Goal: Entertainment & Leisure: Consume media (video, audio)

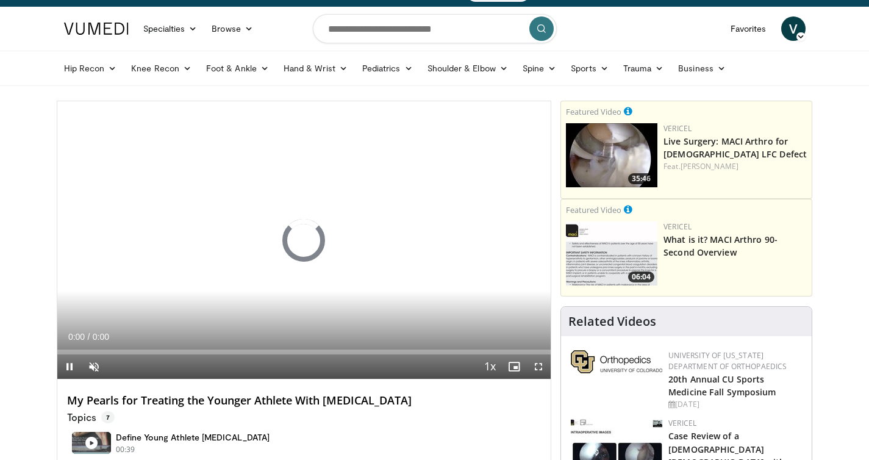
scroll to position [24, 0]
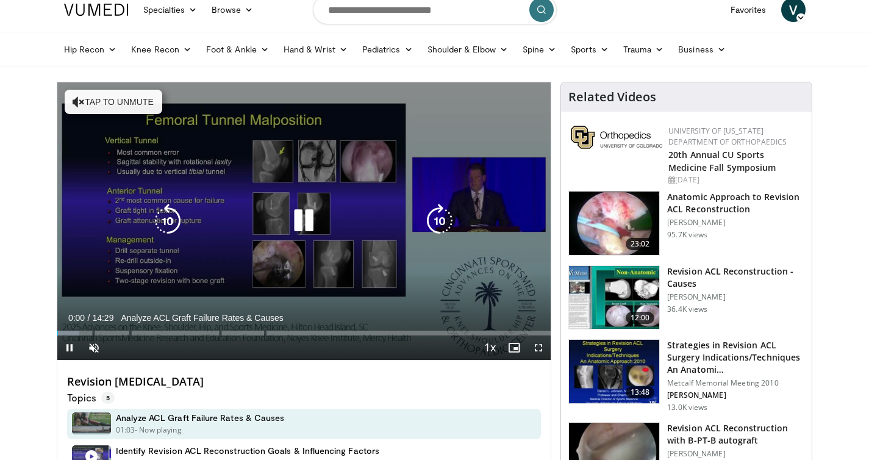
scroll to position [41, 0]
click at [307, 218] on icon "Video Player" at bounding box center [304, 221] width 34 height 34
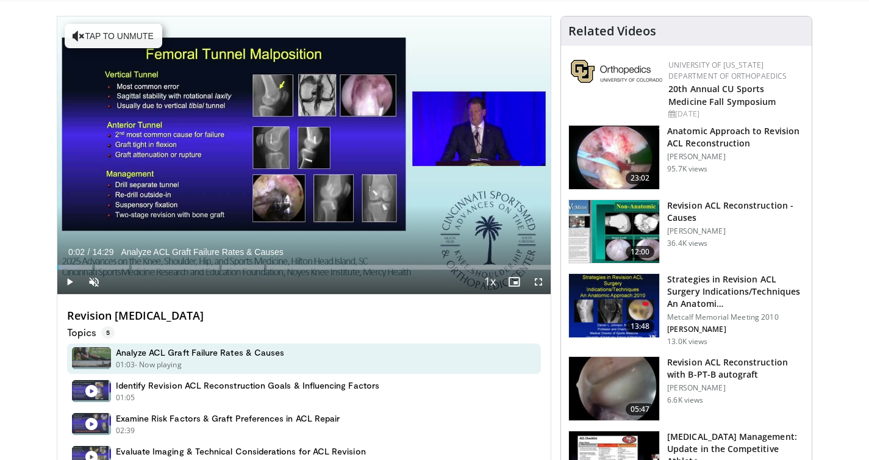
scroll to position [0, 0]
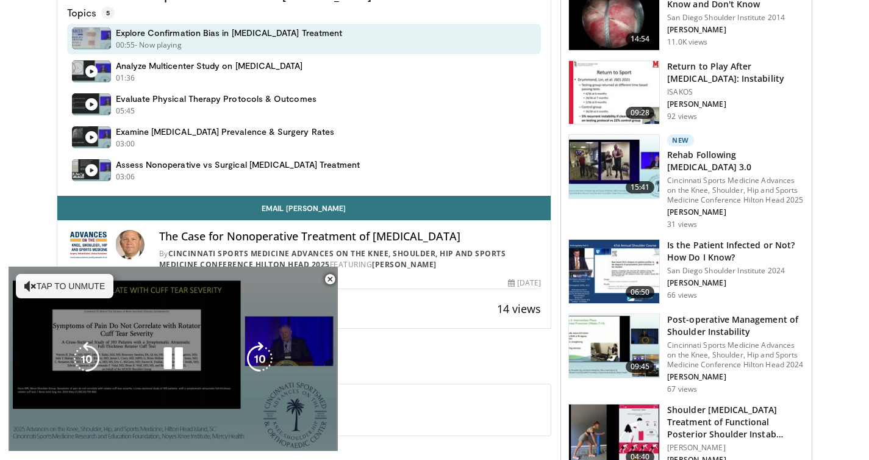
scroll to position [464, 0]
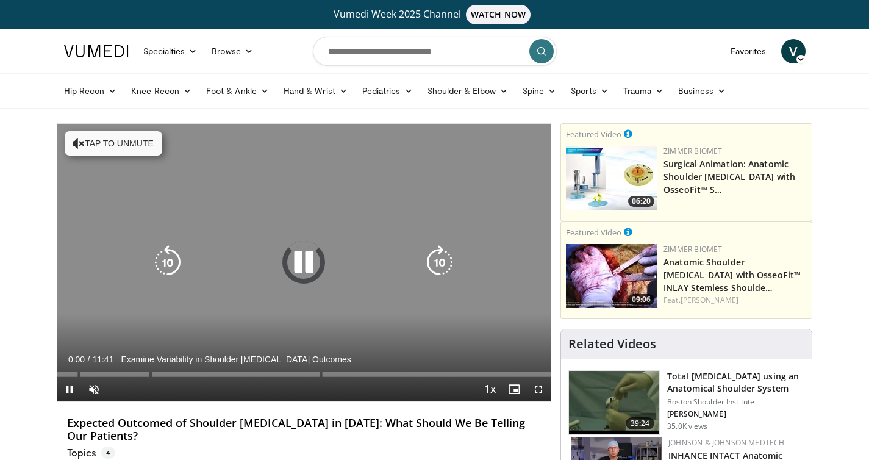
scroll to position [32, 0]
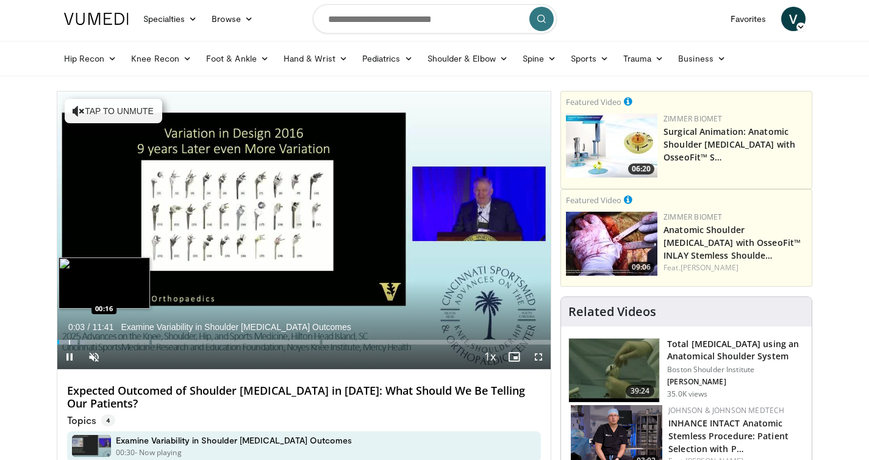
click at [69, 342] on div "Progress Bar" at bounding box center [69, 342] width 1 height 5
click at [85, 342] on div "Progress Bar" at bounding box center [85, 342] width 1 height 5
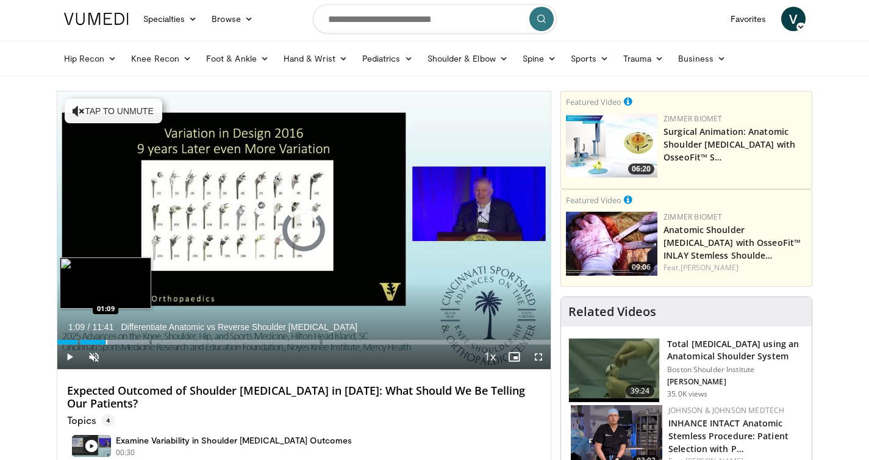
click at [106, 343] on div "Progress Bar" at bounding box center [106, 342] width 1 height 5
click at [121, 343] on div "Progress Bar" at bounding box center [121, 342] width 1 height 5
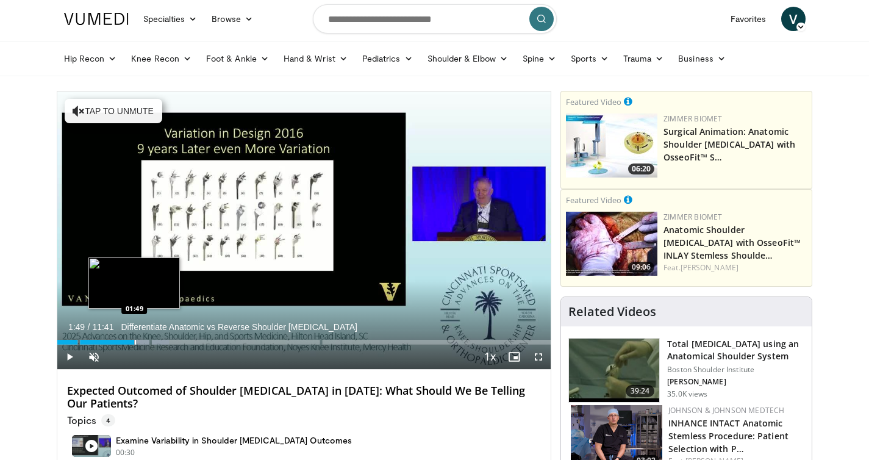
click at [135, 343] on div "Progress Bar" at bounding box center [135, 342] width 1 height 5
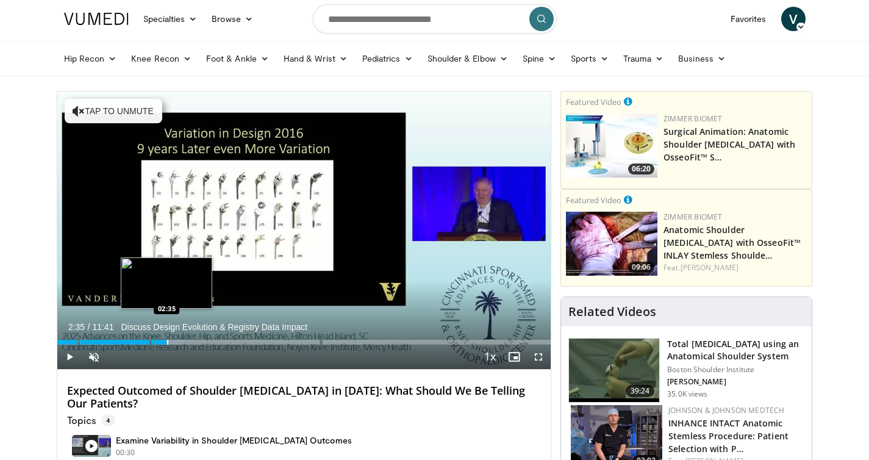
click at [167, 342] on div "Progress Bar" at bounding box center [167, 342] width 1 height 5
click at [187, 343] on div "Progress Bar" at bounding box center [187, 342] width 1 height 5
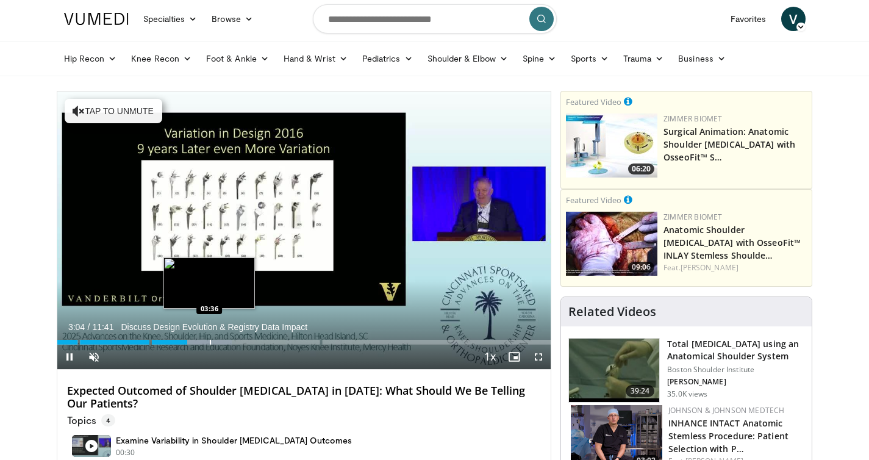
click at [210, 342] on div "Progress Bar" at bounding box center [210, 342] width 1 height 5
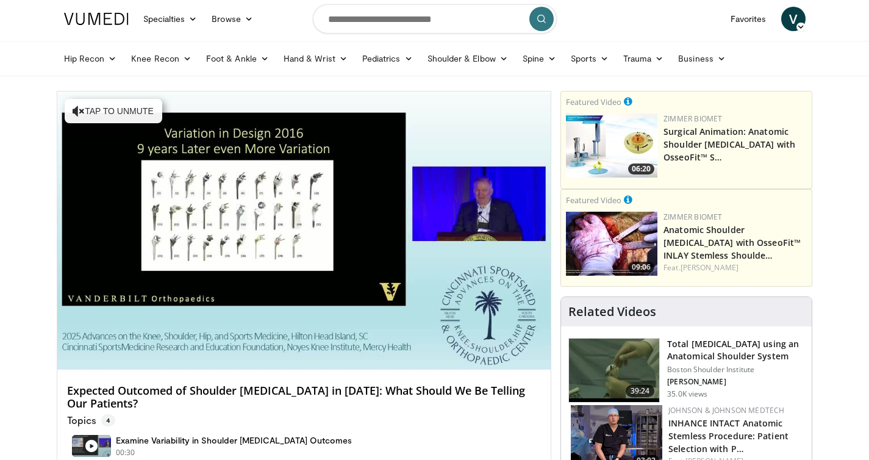
click at [229, 342] on div "10 seconds Tap to unmute" at bounding box center [304, 231] width 494 height 278
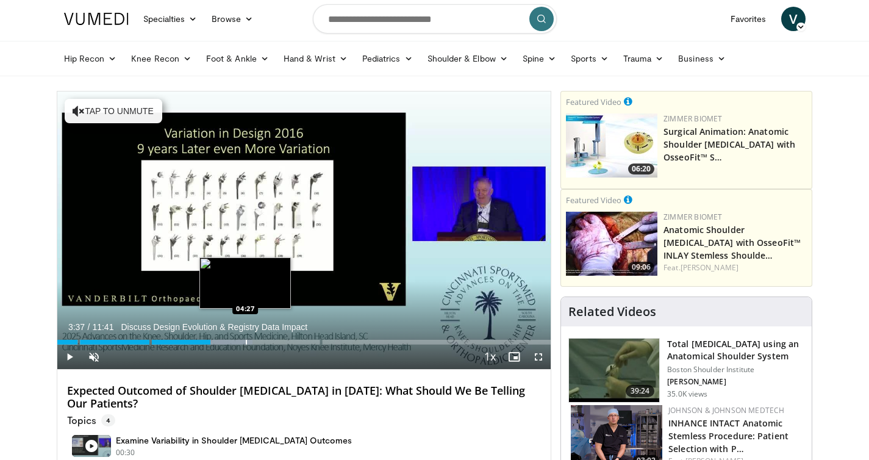
click at [246, 343] on div "Progress Bar" at bounding box center [246, 342] width 1 height 5
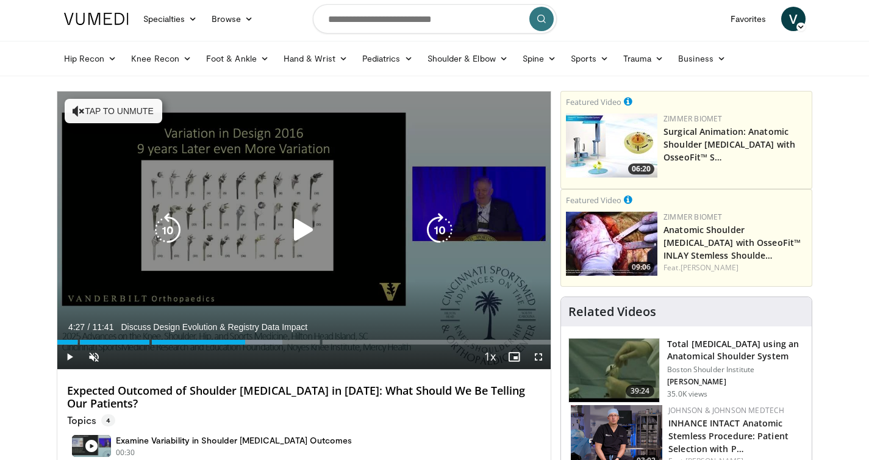
click at [282, 318] on div "10 seconds Tap to unmute" at bounding box center [304, 231] width 494 height 278
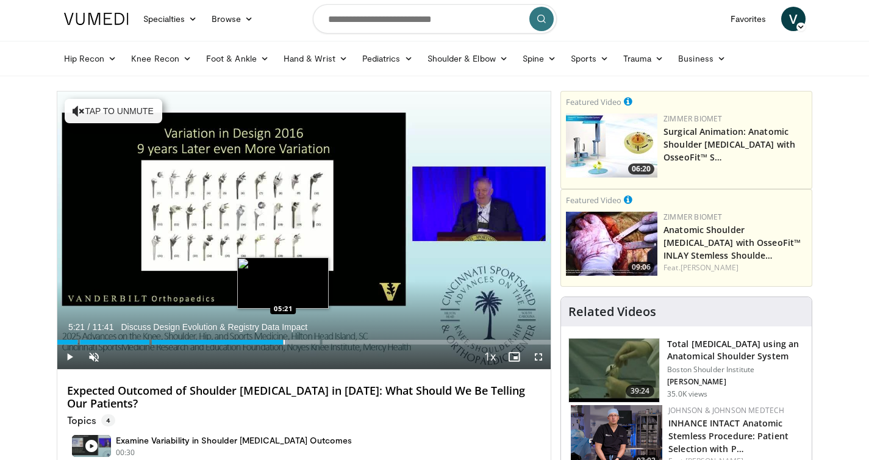
click at [284, 342] on div "Progress Bar" at bounding box center [284, 342] width 1 height 5
click at [314, 342] on div "Progress Bar" at bounding box center [314, 342] width 1 height 5
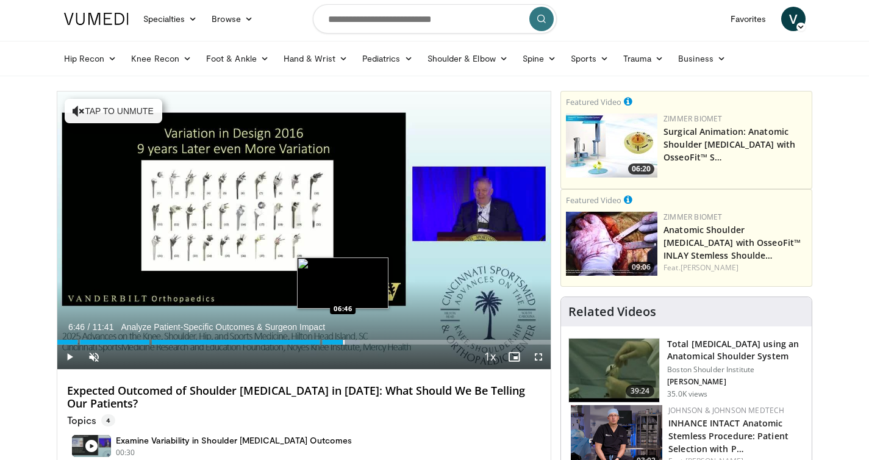
click at [343, 342] on div "Progress Bar" at bounding box center [343, 342] width 1 height 5
click at [364, 342] on div "Progress Bar" at bounding box center [364, 342] width 1 height 5
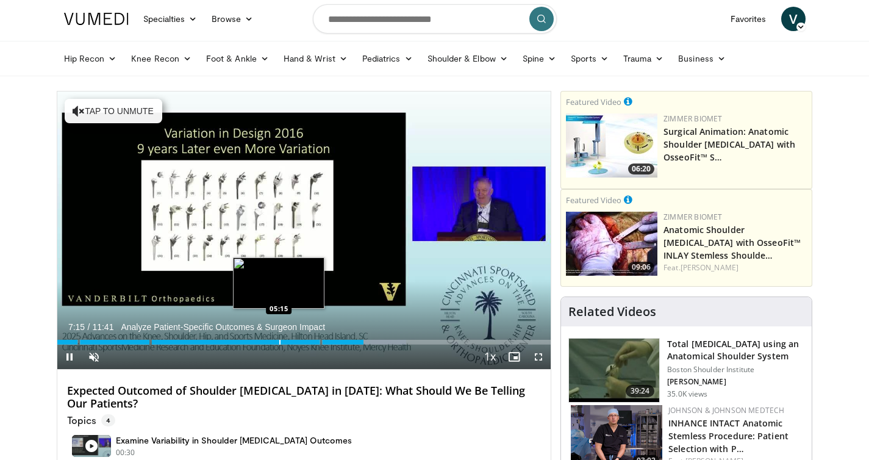
click at [279, 342] on div "Progress Bar" at bounding box center [279, 342] width 1 height 5
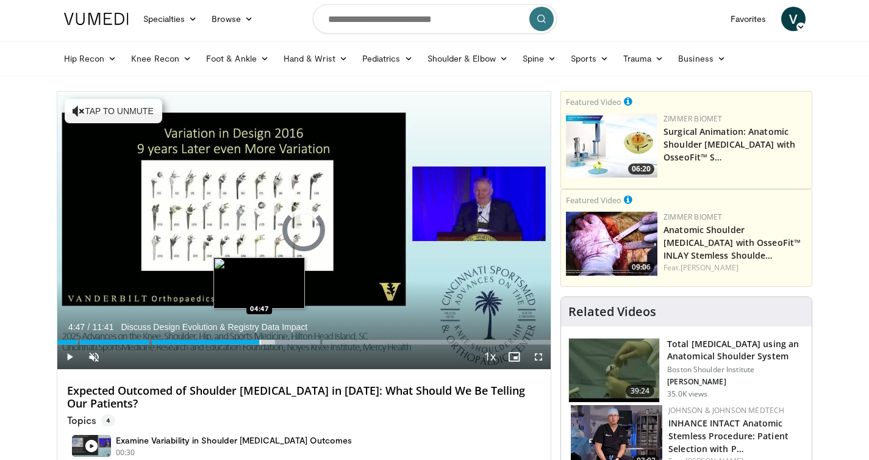
click at [260, 340] on div "Progress Bar" at bounding box center [260, 342] width 1 height 5
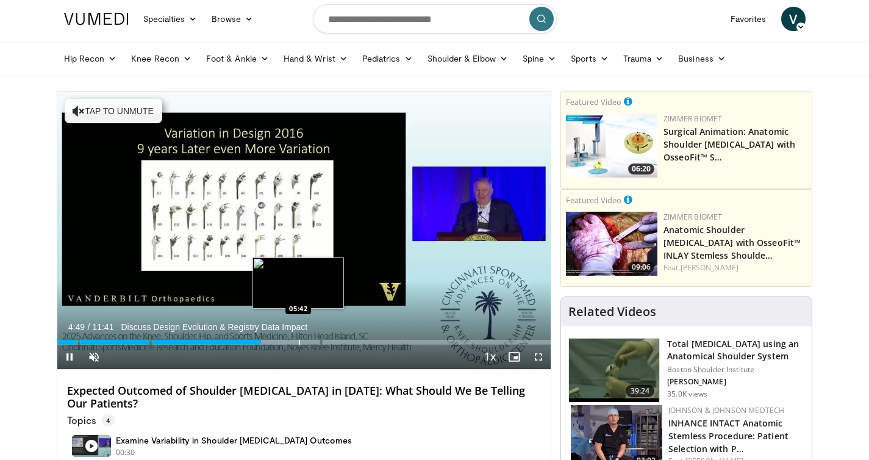
click at [299, 340] on div "Progress Bar" at bounding box center [299, 342] width 1 height 5
click at [323, 340] on div "Progress Bar" at bounding box center [323, 342] width 1 height 5
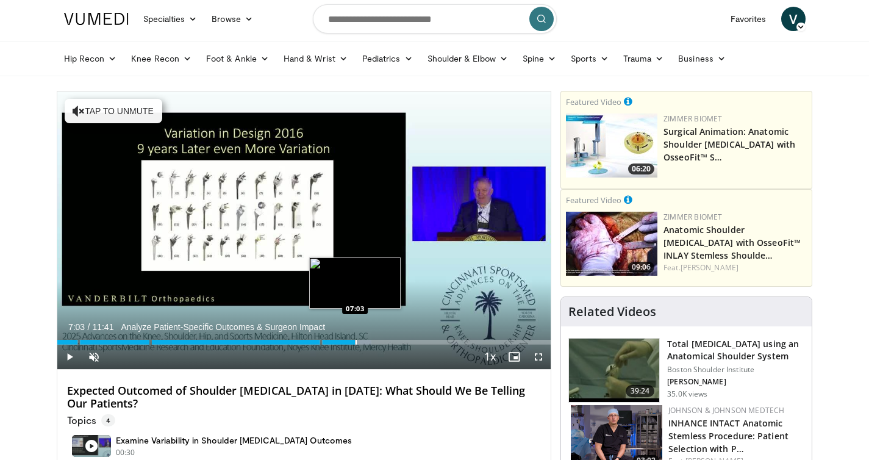
click at [356, 340] on div "Progress Bar" at bounding box center [356, 342] width 1 height 5
click at [376, 340] on div "Progress Bar" at bounding box center [376, 342] width 1 height 5
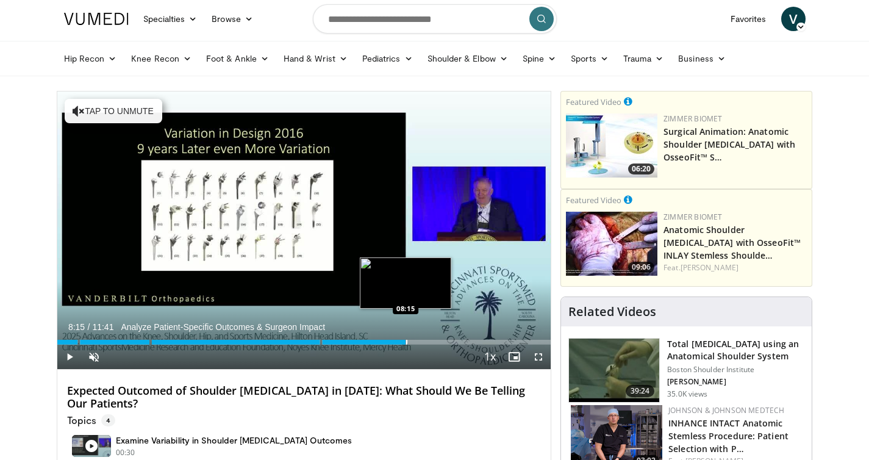
click at [406, 340] on div "Progress Bar" at bounding box center [406, 342] width 1 height 5
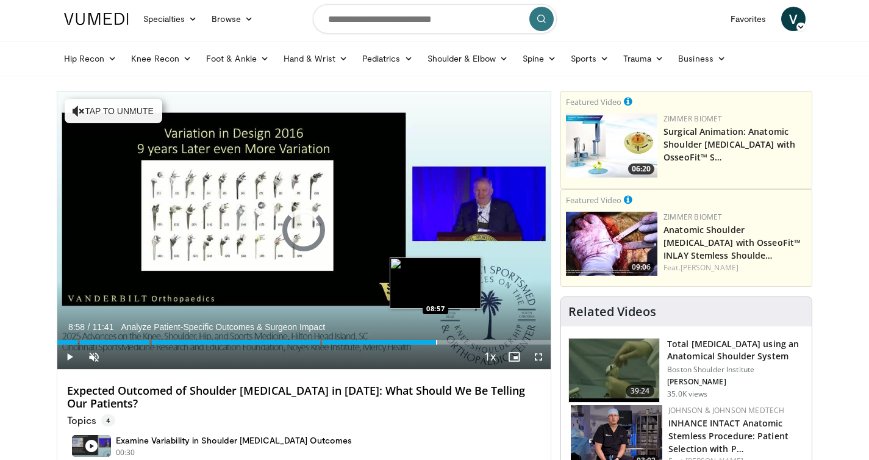
click at [436, 340] on div "Progress Bar" at bounding box center [436, 342] width 1 height 5
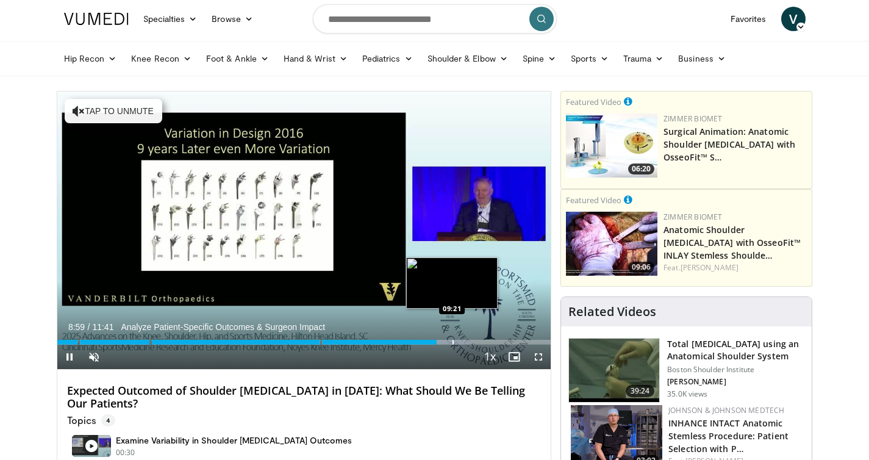
click at [453, 342] on div "Progress Bar" at bounding box center [453, 342] width 1 height 5
click at [472, 342] on div "Progress Bar" at bounding box center [471, 342] width 1 height 5
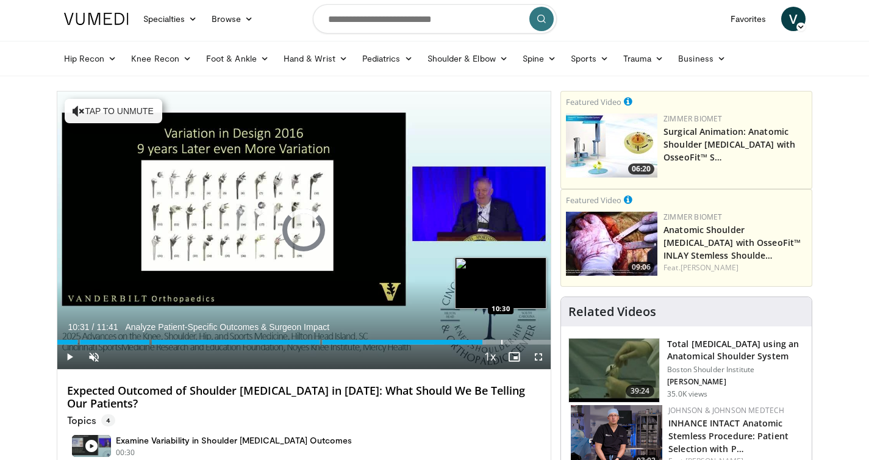
click at [501, 342] on div "Progress Bar" at bounding box center [501, 342] width 1 height 5
click at [522, 342] on div "Progress Bar" at bounding box center [522, 342] width 1 height 5
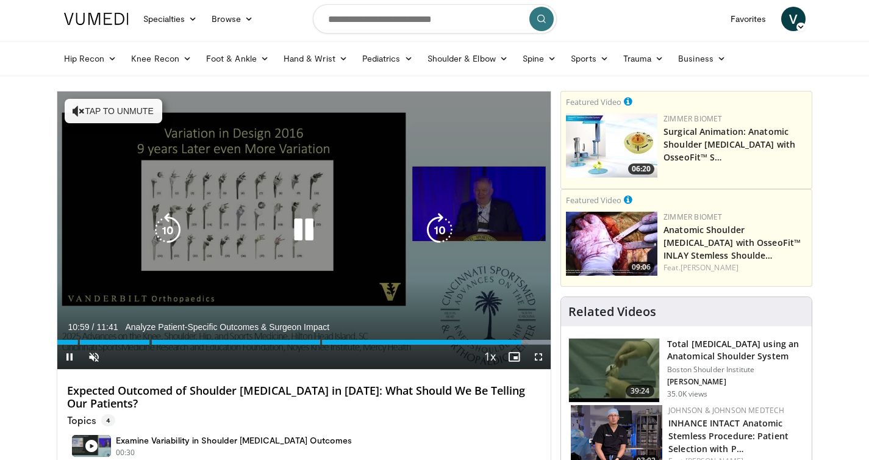
click at [310, 228] on icon "Video Player" at bounding box center [304, 230] width 34 height 34
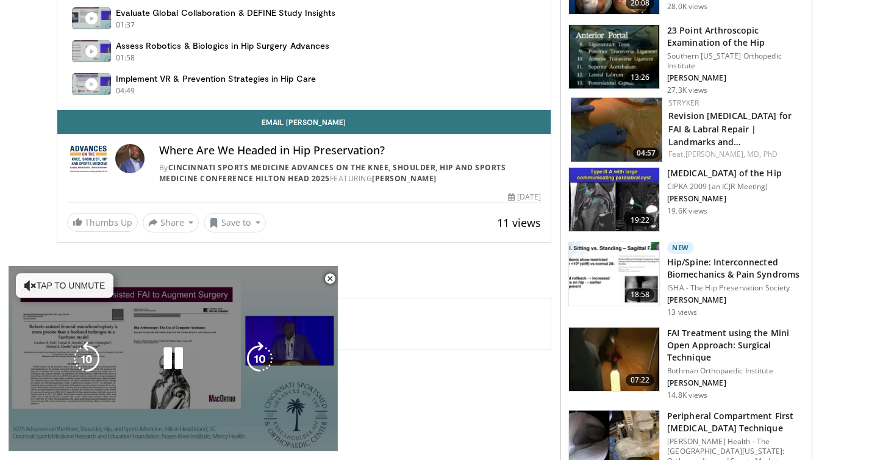
scroll to position [519, 0]
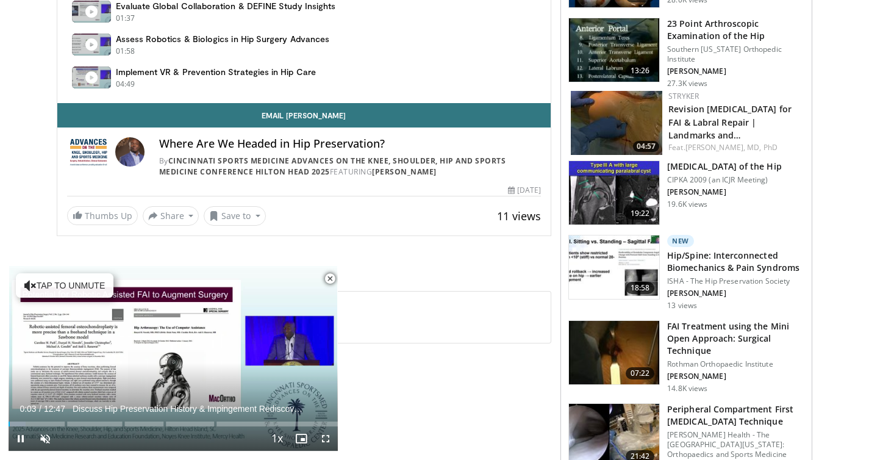
click at [333, 279] on span "Video Player" at bounding box center [330, 279] width 24 height 24
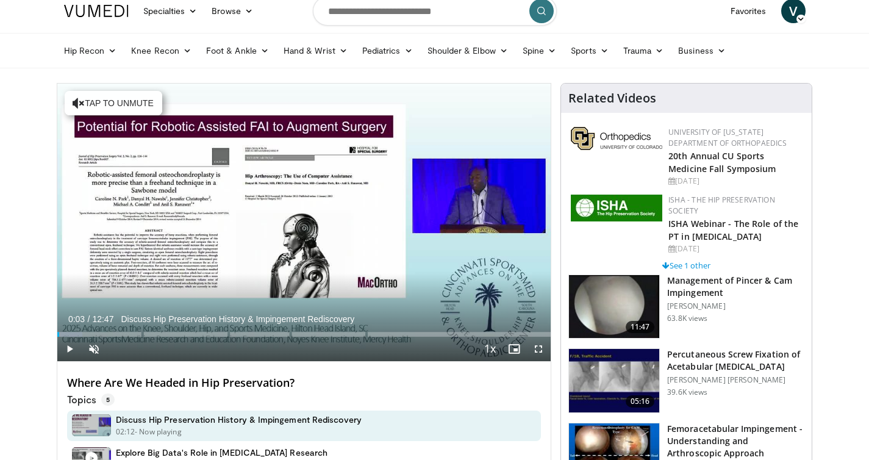
scroll to position [35, 0]
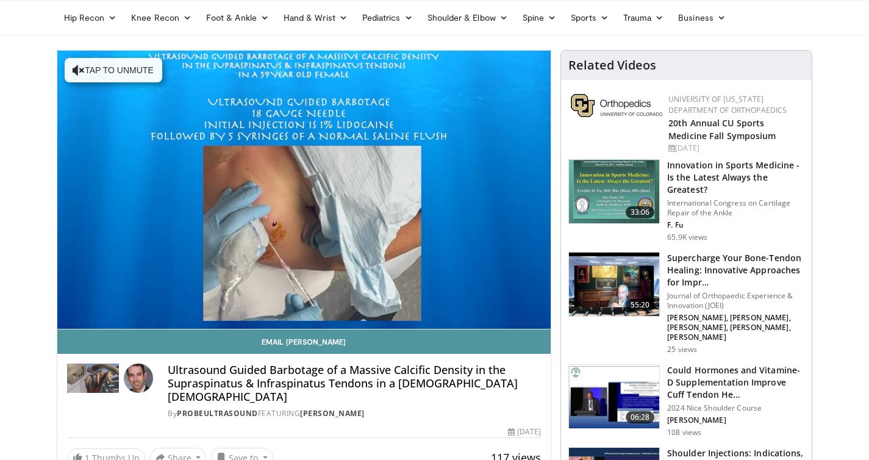
scroll to position [6, 0]
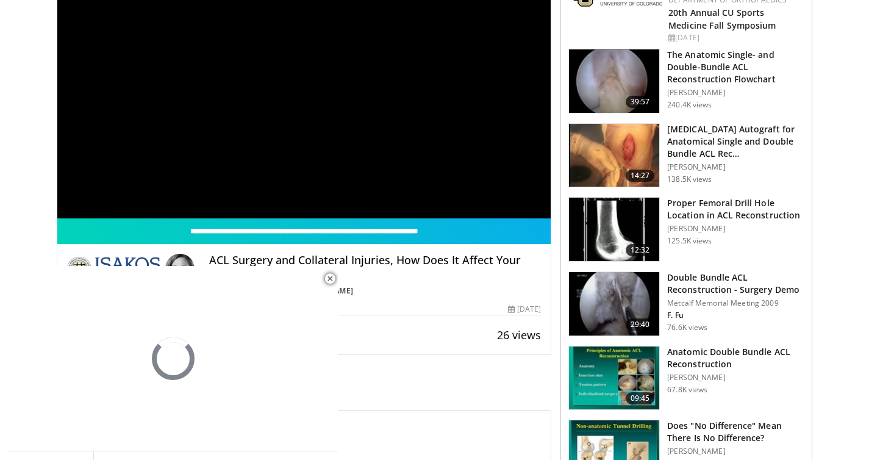
scroll to position [266, 0]
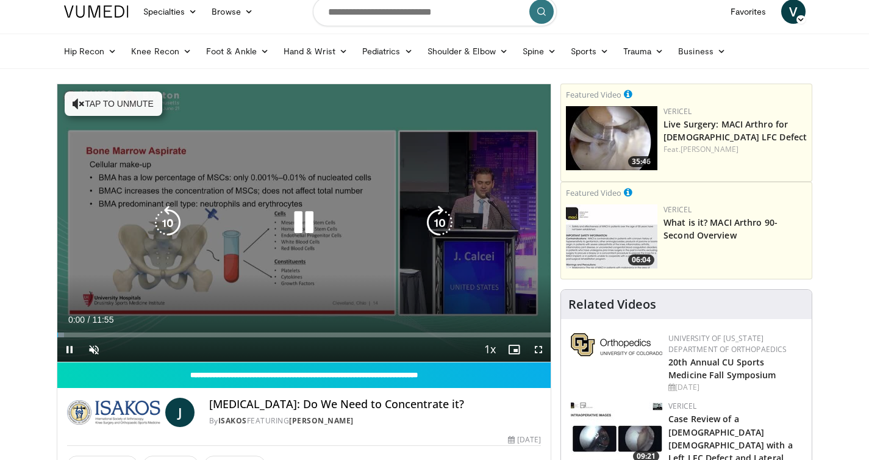
scroll to position [52, 0]
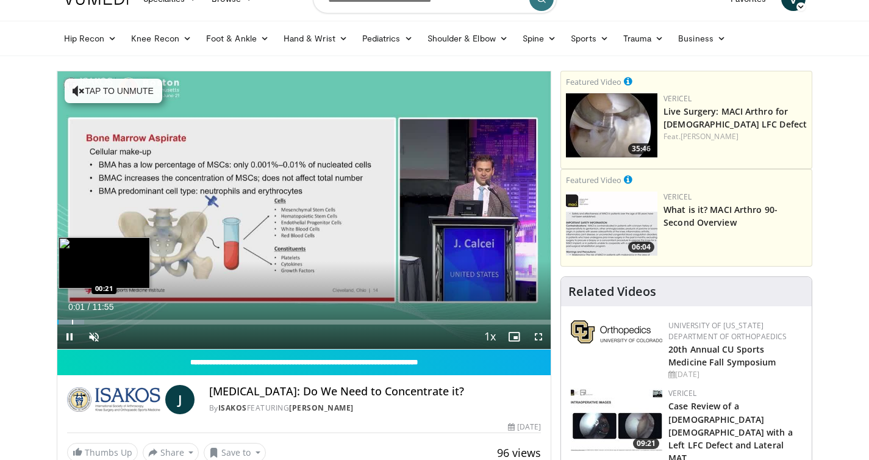
click at [72, 320] on div "Progress Bar" at bounding box center [72, 322] width 1 height 5
click at [77, 320] on div "Progress Bar" at bounding box center [77, 322] width 1 height 5
click at [89, 321] on div "Progress Bar" at bounding box center [89, 322] width 1 height 5
click at [106, 321] on div "Progress Bar" at bounding box center [106, 322] width 1 height 5
click at [119, 321] on div "Progress Bar" at bounding box center [119, 322] width 1 height 5
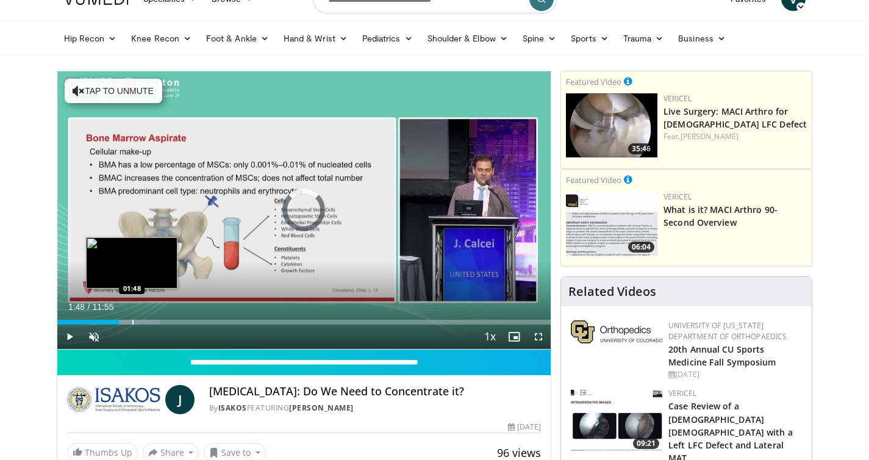
click at [132, 321] on div "Progress Bar" at bounding box center [132, 322] width 1 height 5
click at [146, 322] on div "Progress Bar" at bounding box center [146, 322] width 1 height 5
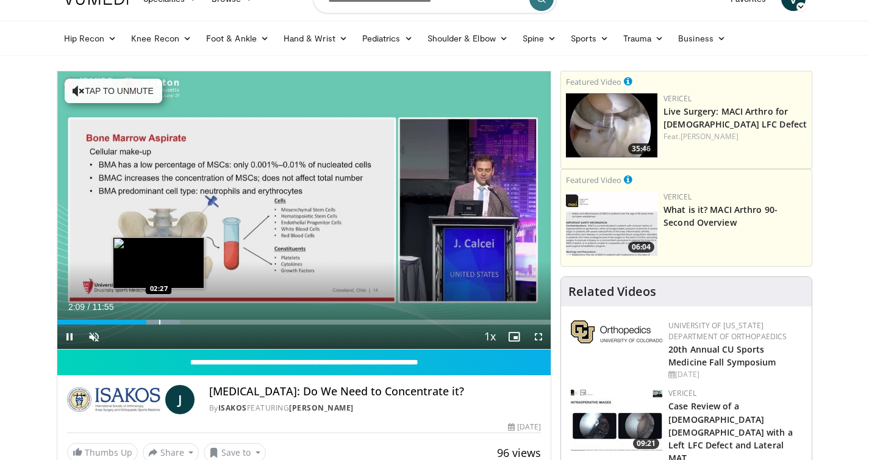
click at [159, 322] on div "Progress Bar" at bounding box center [159, 322] width 1 height 5
click at [177, 322] on div "Progress Bar" at bounding box center [177, 322] width 1 height 5
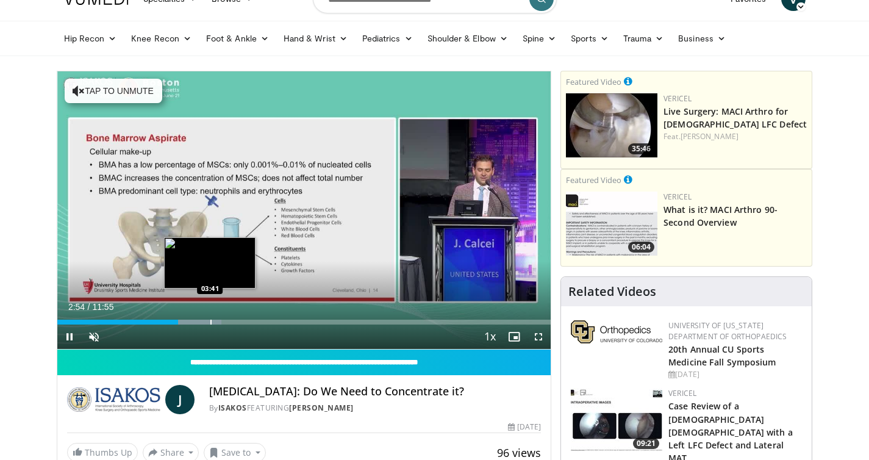
click at [210, 321] on div "Progress Bar" at bounding box center [210, 322] width 1 height 5
click at [231, 321] on div "Progress Bar" at bounding box center [231, 322] width 1 height 5
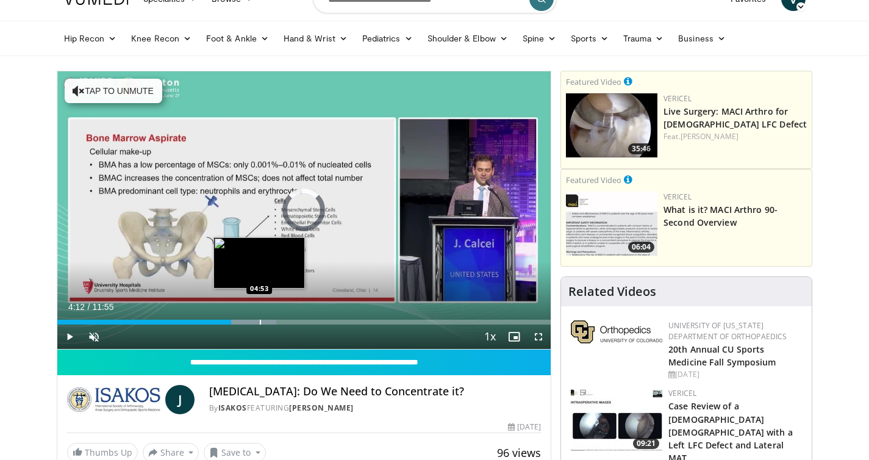
click at [260, 320] on div "Progress Bar" at bounding box center [260, 322] width 1 height 5
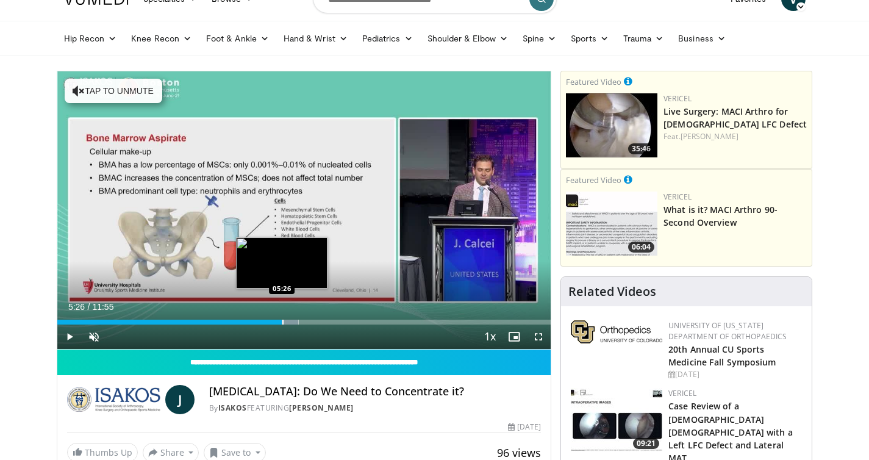
click at [282, 320] on div "Progress Bar" at bounding box center [282, 322] width 1 height 5
click at [305, 320] on video-js "**********" at bounding box center [304, 210] width 494 height 278
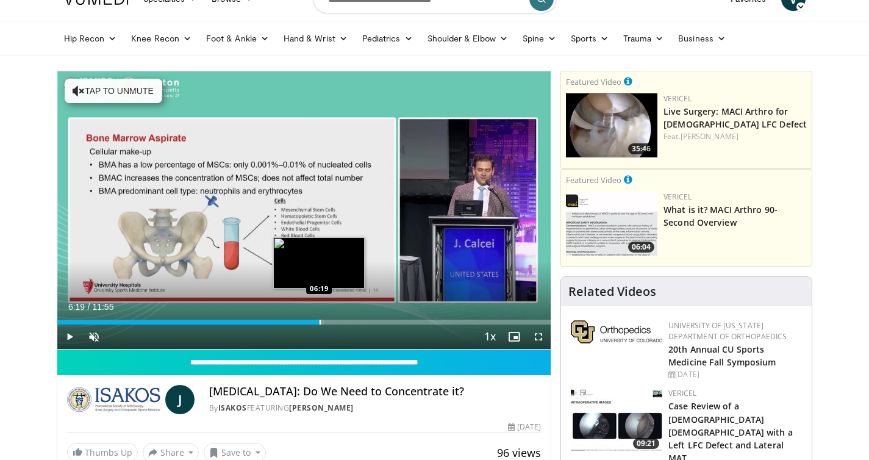
click at [320, 320] on div "Progress Bar" at bounding box center [320, 322] width 1 height 5
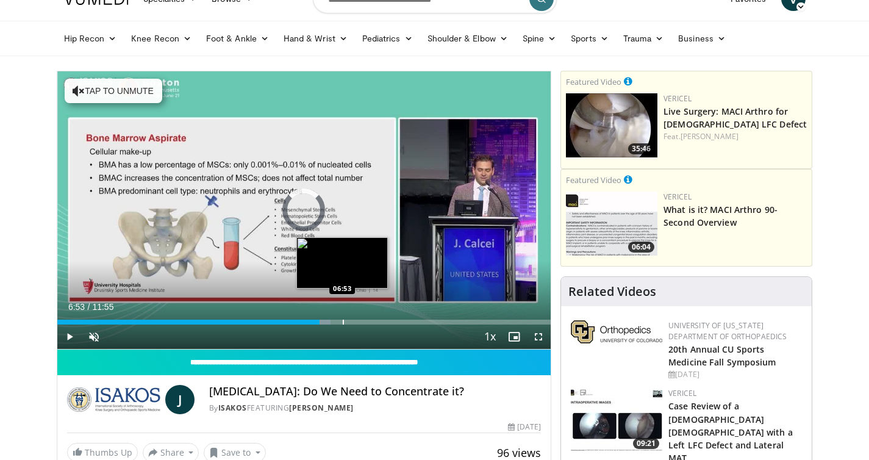
click at [343, 320] on div "Progress Bar" at bounding box center [343, 322] width 1 height 5
click at [367, 320] on div "Progress Bar" at bounding box center [367, 322] width 1 height 5
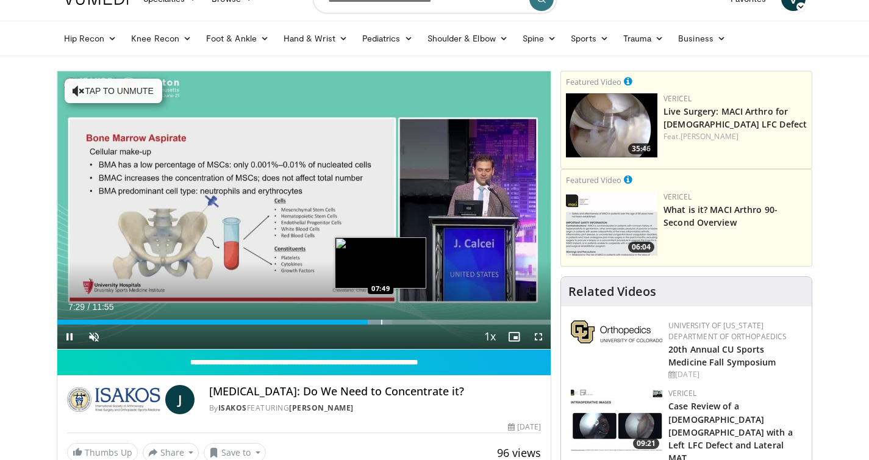
click at [381, 318] on div "Loaded : 67.91% 07:30 07:49" at bounding box center [304, 319] width 494 height 12
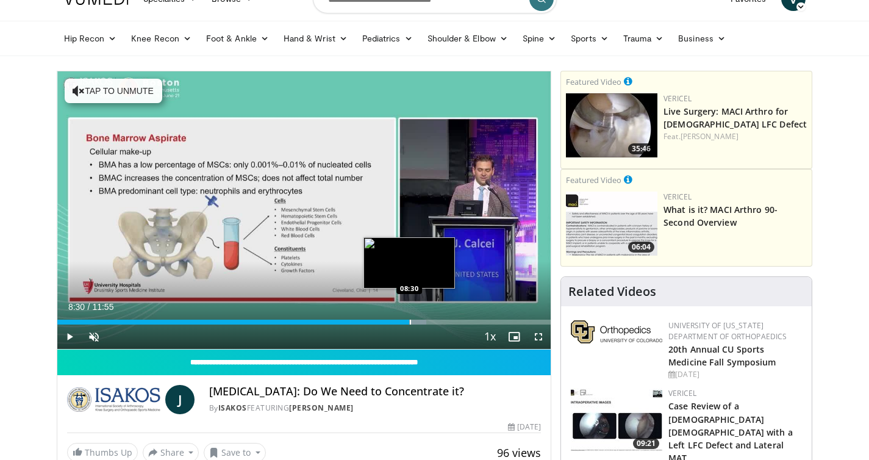
click at [409, 320] on div "Loaded : 74.84% 07:51 08:30" at bounding box center [304, 322] width 494 height 5
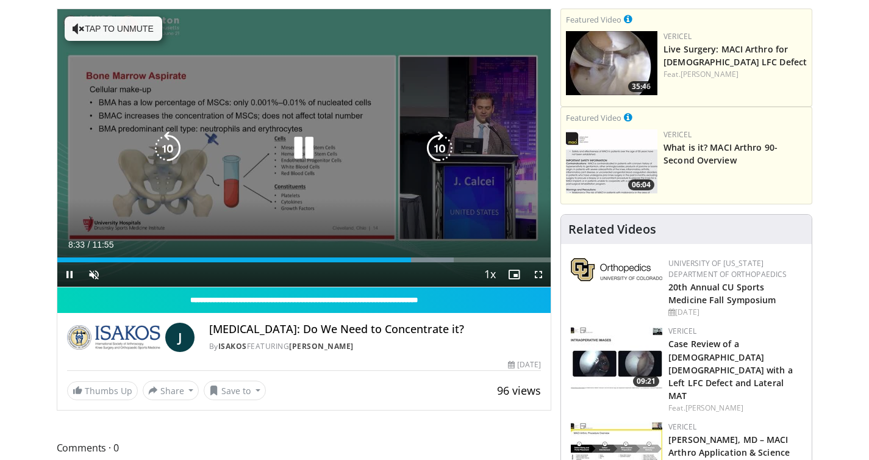
scroll to position [66, 0]
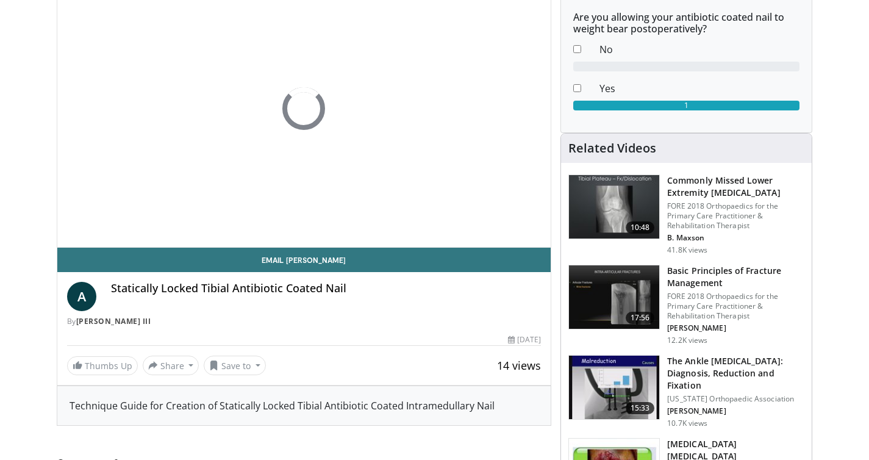
scroll to position [211, 0]
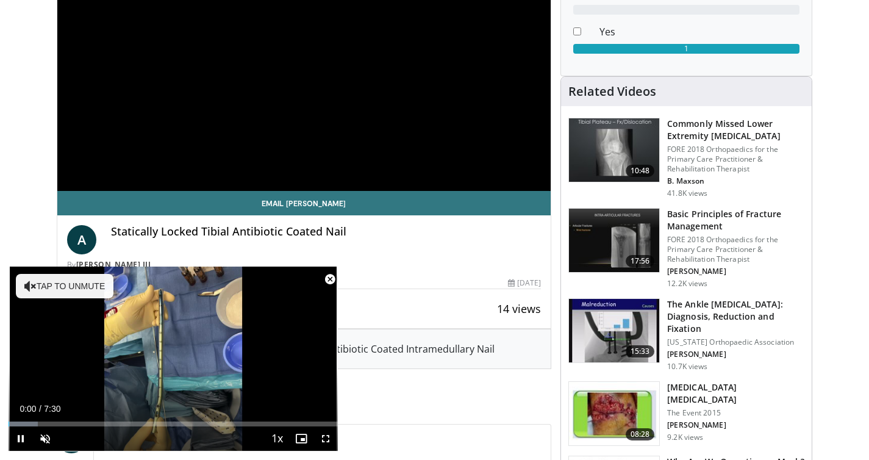
click at [332, 279] on span "Video Player" at bounding box center [330, 279] width 24 height 24
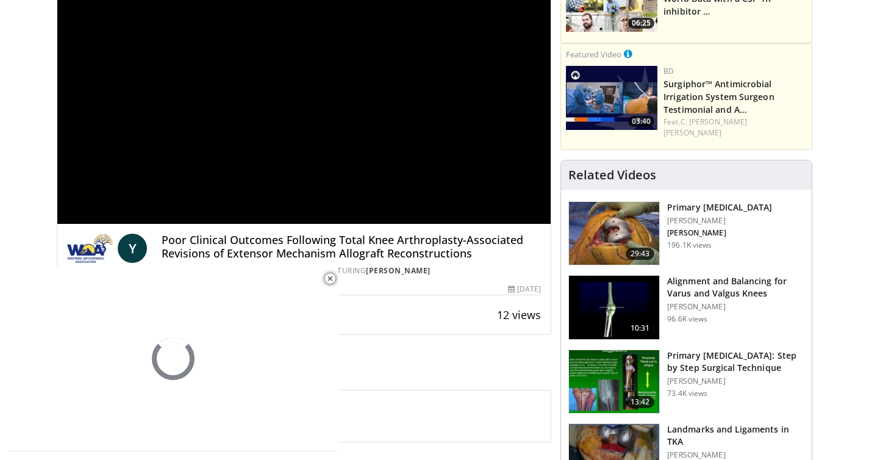
scroll to position [207, 0]
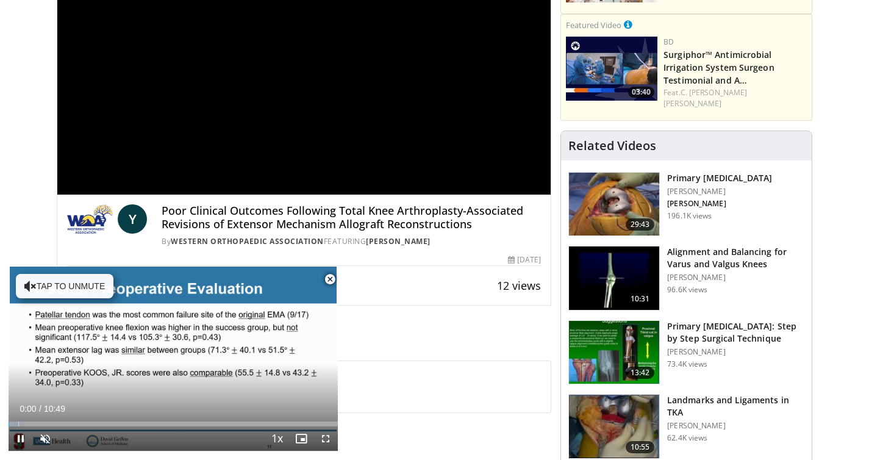
click at [329, 283] on span "Video Player" at bounding box center [330, 279] width 24 height 24
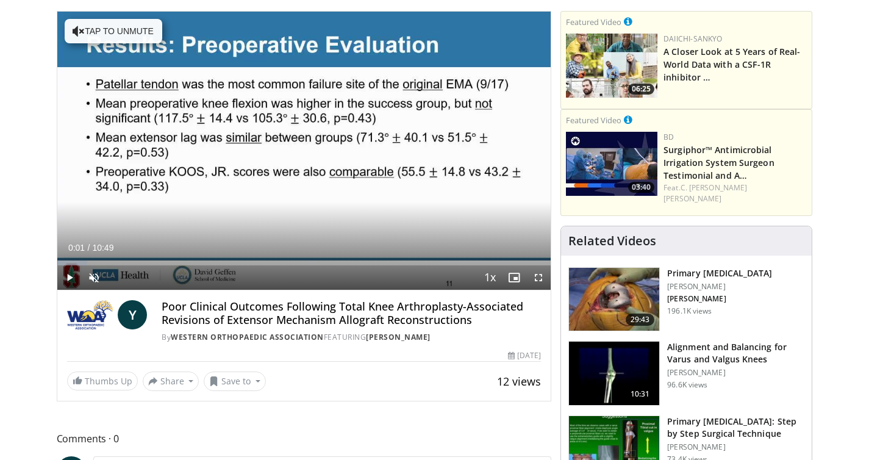
scroll to position [33, 0]
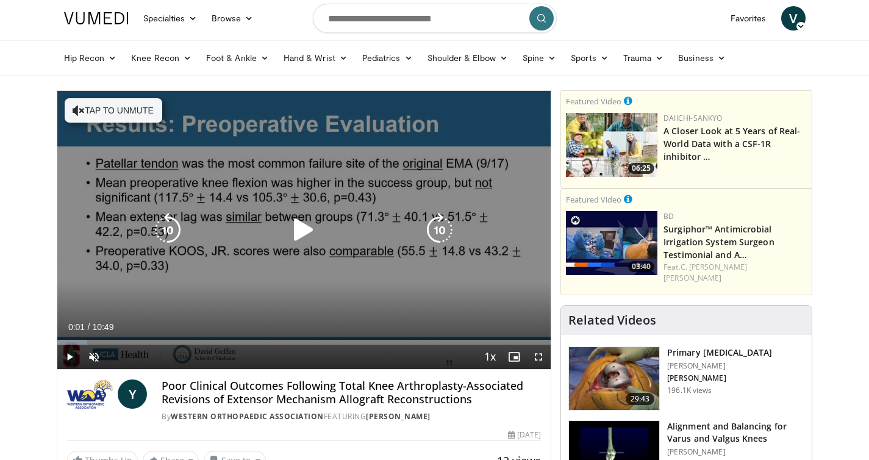
click at [312, 245] on icon "Video Player" at bounding box center [304, 230] width 34 height 34
click at [302, 234] on icon "Video Player" at bounding box center [304, 230] width 34 height 34
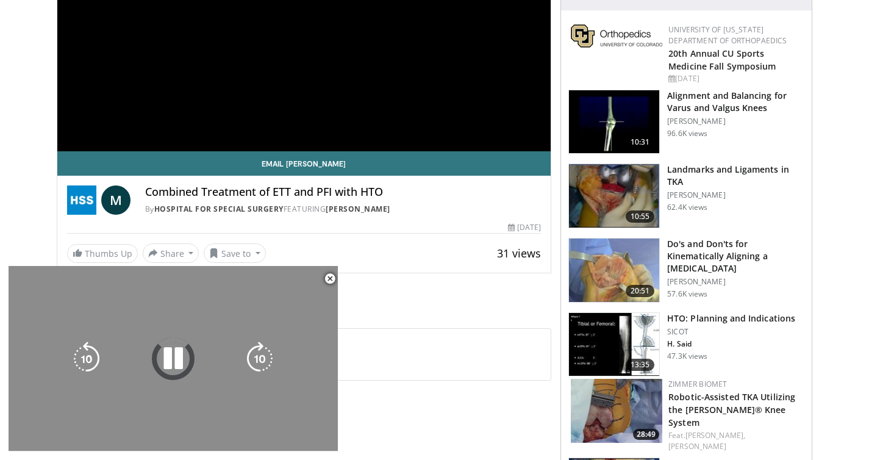
scroll to position [313, 0]
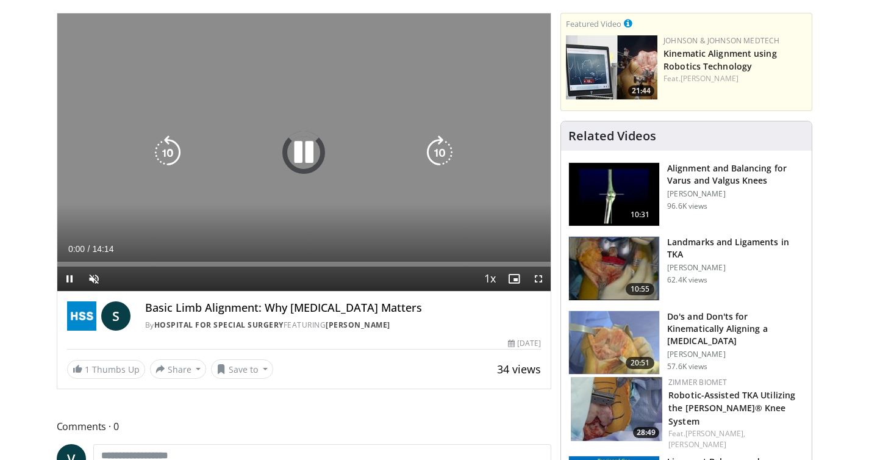
scroll to position [150, 0]
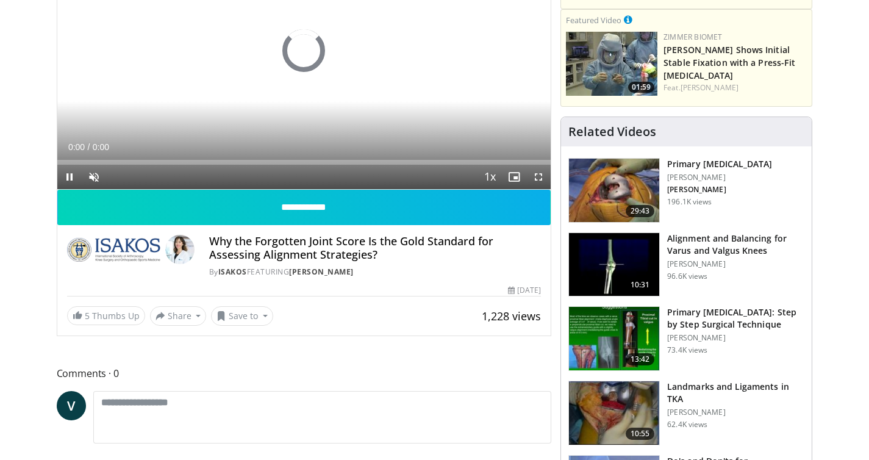
scroll to position [271, 0]
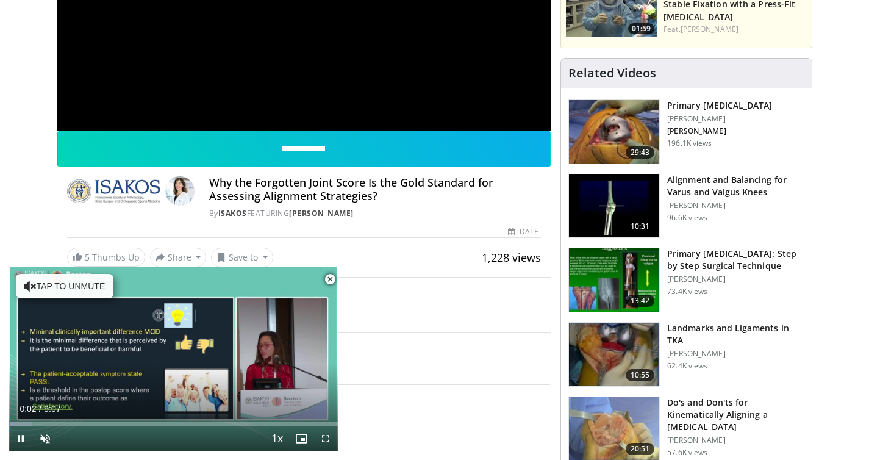
click at [332, 278] on span "Video Player" at bounding box center [330, 279] width 24 height 24
